Goal: Task Accomplishment & Management: Use online tool/utility

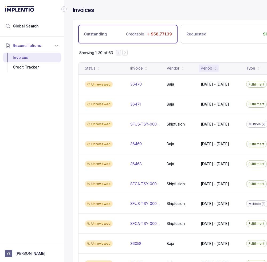
click at [26, 109] on div "Reconciliations Invoices Credit Tracker" at bounding box center [32, 139] width 64 height 205
click at [64, 7] on icon "Collapse Icon" at bounding box center [63, 8] width 5 height 5
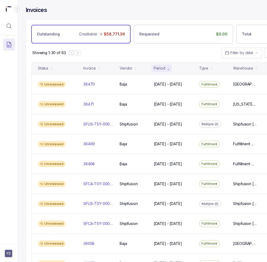
click at [67, 19] on div "Outstanding Creditable $58,771.39 Requested $0.00 Total Recoverable $58,771.39" at bounding box center [183, 31] width 315 height 24
click at [55, 21] on div "Outstanding Creditable $58,771.39 Requested $0.00 Total Recoverable $58,771.39" at bounding box center [183, 31] width 315 height 24
drag, startPoint x: 116, startPoint y: 54, endPoint x: 57, endPoint y: 34, distance: 61.4
click at [116, 54] on div "Showing 1-30 of 63 Filter by date" at bounding box center [183, 52] width 315 height 19
click at [12, 26] on icon "Menu Icon Button MagnifyingGlassIcon" at bounding box center [9, 26] width 6 height 6
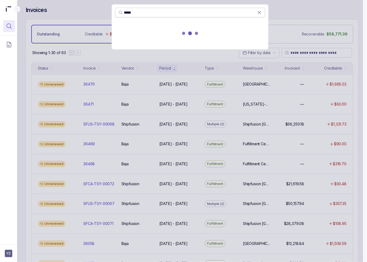
type input "*****"
click at [260, 11] on icon at bounding box center [259, 12] width 3 height 3
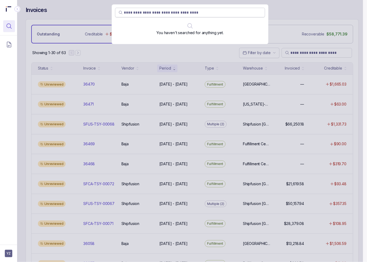
click at [116, 118] on div "You haven't searched for anything yet." at bounding box center [190, 131] width 346 height 262
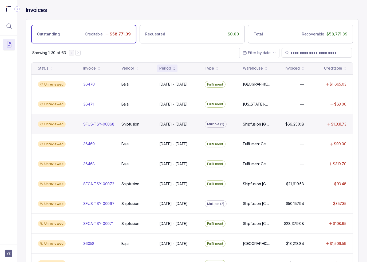
scroll to position [311, 0]
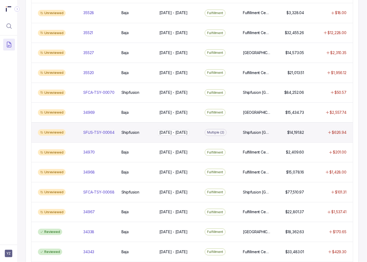
click at [166, 130] on div "May 1 - May 31, 2025 May 1 - May 31, 2025" at bounding box center [173, 132] width 28 height 5
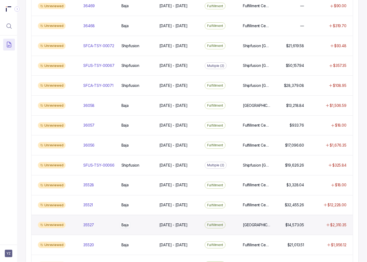
scroll to position [213, 0]
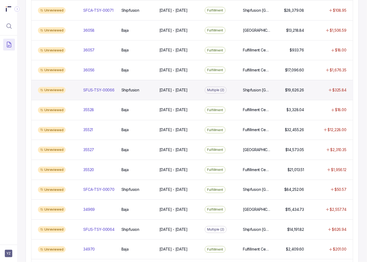
click at [108, 91] on div "Unreviewed SFUS-TSY-00066 SFUS-TSY-00066 Shipfusion Shipfusion Jun 2 - Jun 30, …" at bounding box center [191, 90] width 321 height 20
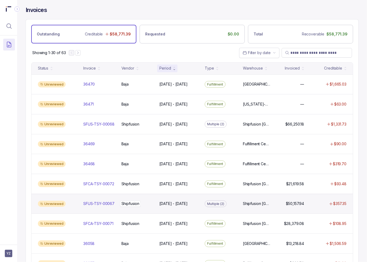
click at [129, 201] on p "Shipfusion" at bounding box center [130, 204] width 21 height 6
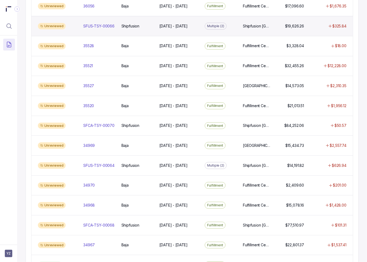
scroll to position [293, 0]
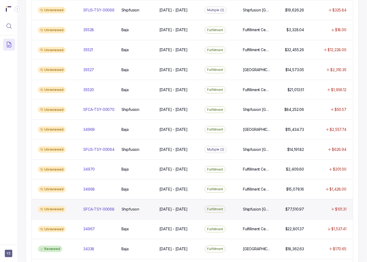
click at [136, 208] on p "Shipfusion" at bounding box center [130, 209] width 21 height 6
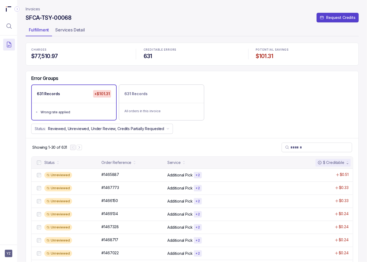
click at [220, 128] on div "Status: Reviewed, Unreviewed, Under Review, Credits Partially Requested" at bounding box center [192, 129] width 332 height 10
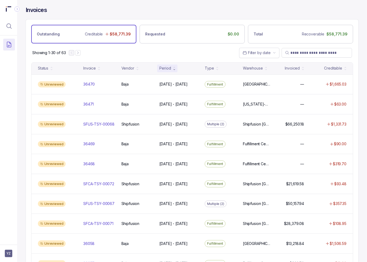
click at [207, 14] on div "Invoices" at bounding box center [192, 12] width 333 height 13
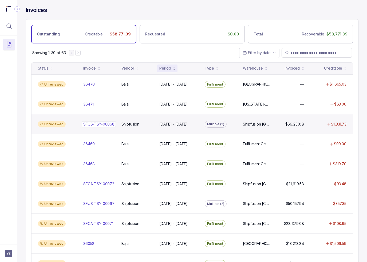
click at [105, 125] on div "SFUS-TSY-00068 SFUS-TSY-00068" at bounding box center [98, 124] width 31 height 5
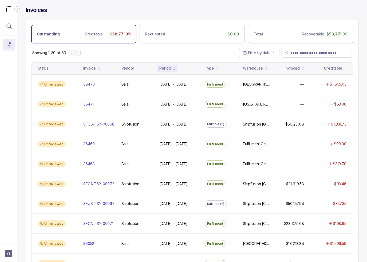
click at [162, 15] on div "Invoices" at bounding box center [192, 12] width 333 height 13
click at [10, 26] on icon "Menu Icon Button MagnifyingGlassIcon" at bounding box center [9, 26] width 6 height 6
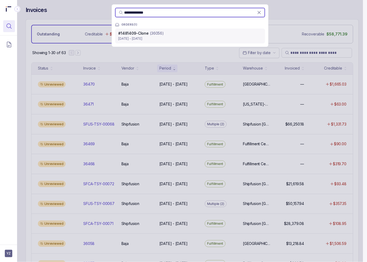
type input "**********"
click at [164, 35] on div "#1481409-Clone (36056)" at bounding box center [190, 33] width 144 height 5
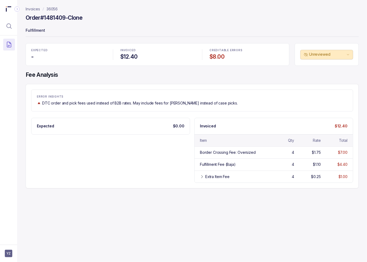
click at [156, 106] on div "ERROR INSIGHTS DTC order and pick fees used instead of B2B rates. May include f…" at bounding box center [192, 101] width 322 height 22
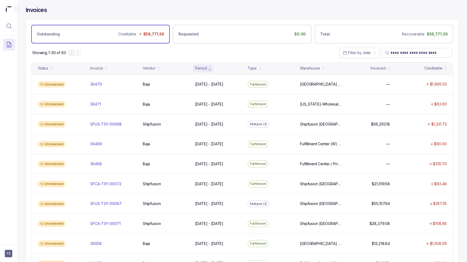
click at [364, 15] on div "Invoices" at bounding box center [242, 12] width 433 height 13
click at [254, 44] on div "Showing 1-30 of 63 Filter by date" at bounding box center [242, 52] width 432 height 19
click at [237, 54] on div "Showing 1-30 of 63 Filter by date" at bounding box center [242, 52] width 432 height 19
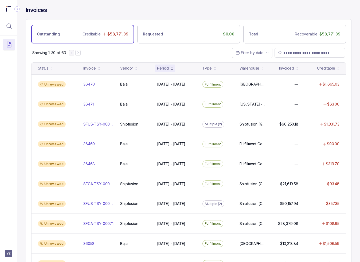
click at [163, 54] on div "Showing 1-30 of 63 Filter by date" at bounding box center [188, 52] width 325 height 19
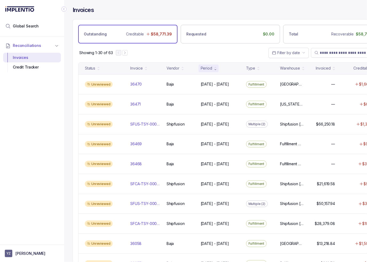
click at [152, 51] on div "Showing 1-30 of 63 Filter by date" at bounding box center [230, 52] width 315 height 19
click at [35, 254] on p "[PERSON_NAME]" at bounding box center [30, 253] width 30 height 5
click at [27, 243] on p "Logout" at bounding box center [35, 242] width 44 height 5
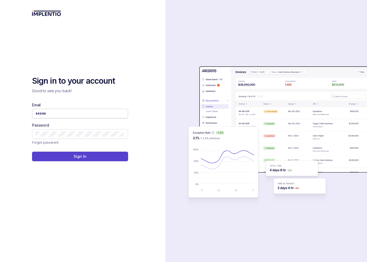
click at [85, 114] on input "Email" at bounding box center [79, 113] width 88 height 5
type input "**********"
